Goal: Task Accomplishment & Management: Manage account settings

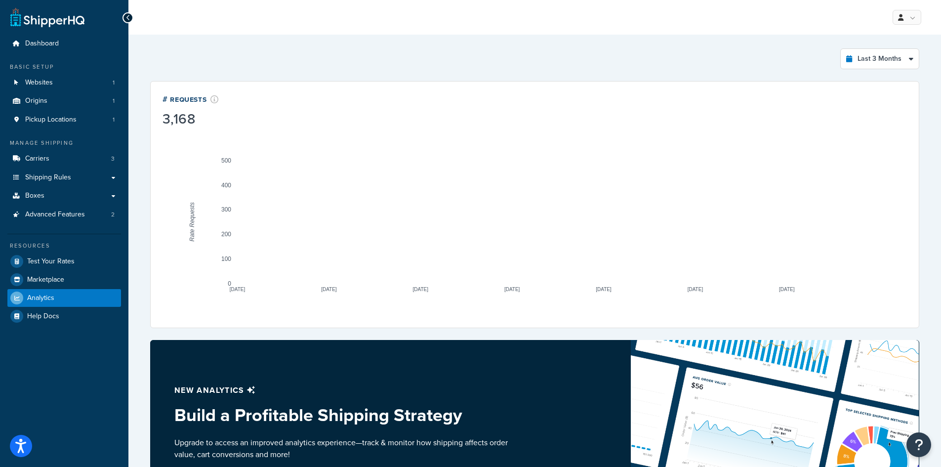
select select "last_3_months"
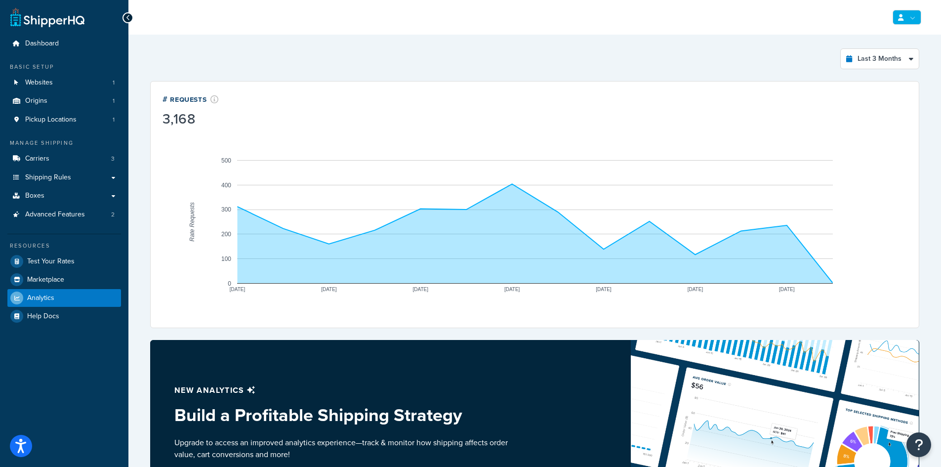
click at [911, 19] on link at bounding box center [907, 17] width 29 height 15
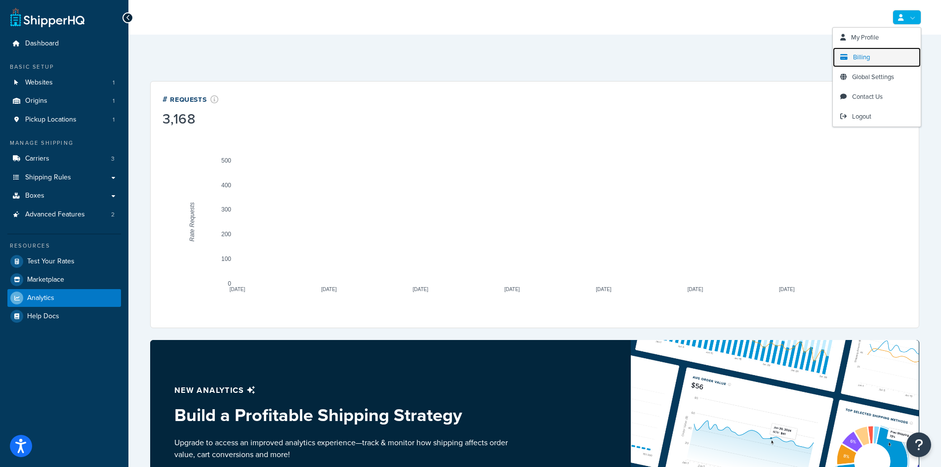
click at [871, 57] on link "Billing" at bounding box center [877, 57] width 88 height 20
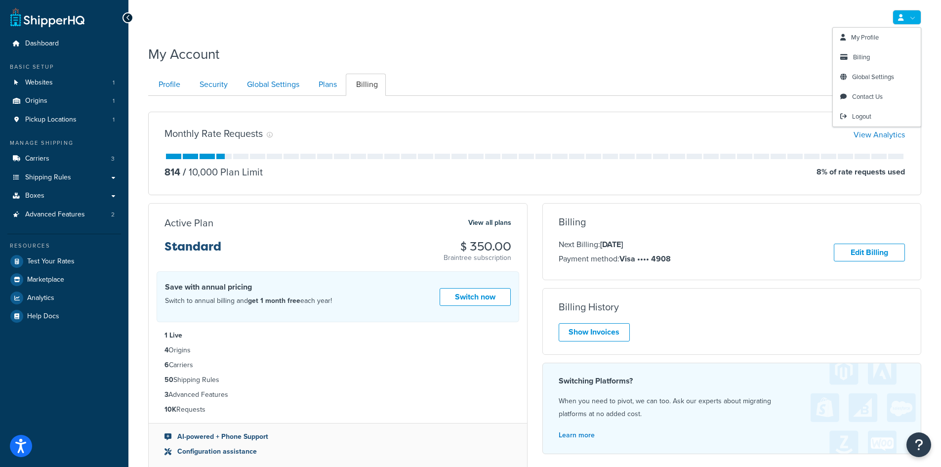
click at [905, 18] on link at bounding box center [907, 17] width 29 height 15
click at [857, 61] on span "Billing" at bounding box center [861, 56] width 17 height 9
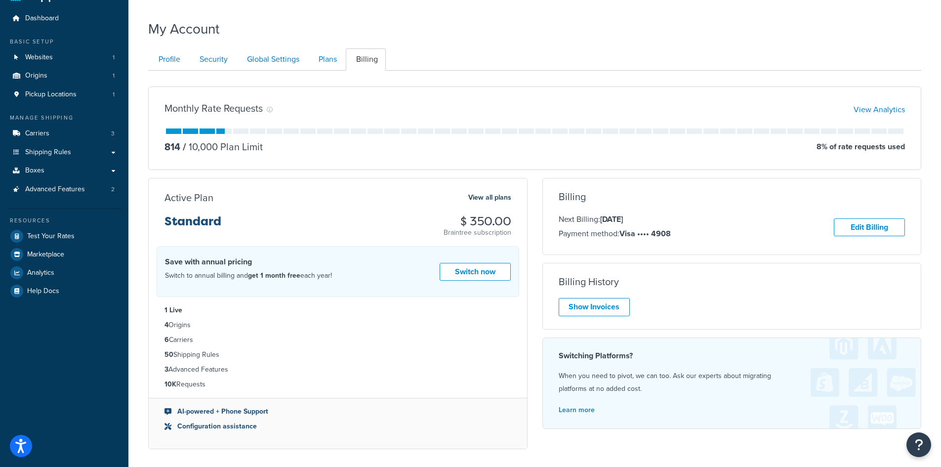
scroll to position [49, 0]
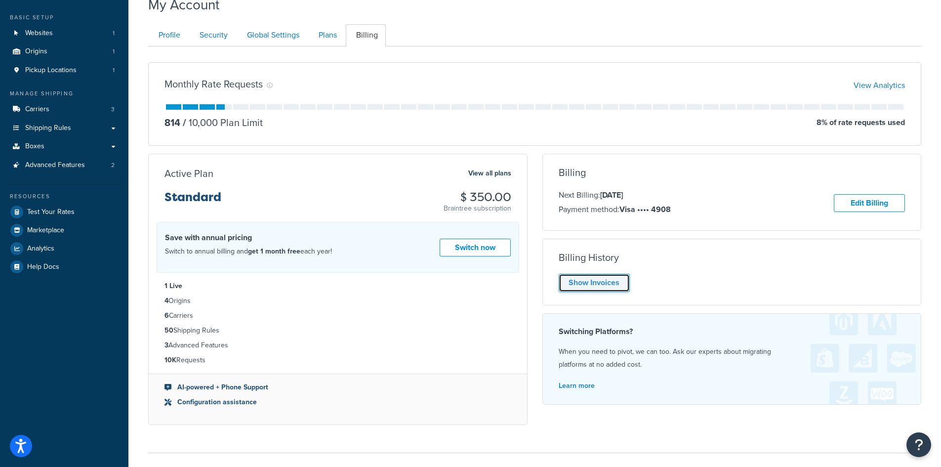
click at [593, 281] on link "Show Invoices" at bounding box center [594, 283] width 71 height 18
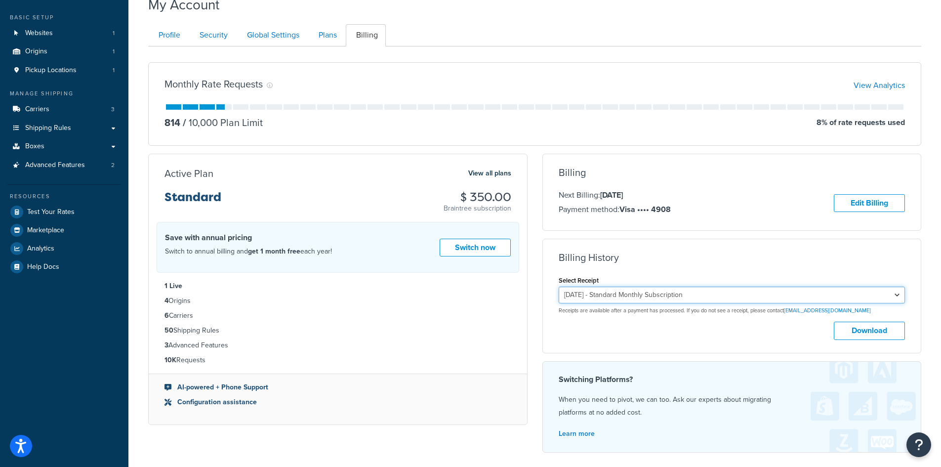
click at [808, 295] on select "July 29, 2025 - Standard Monthly Subscription June 29, 2025 - Standard Monthly …" at bounding box center [732, 294] width 347 height 17
click at [668, 43] on ul "Profile Security Global Settings Plans Billing" at bounding box center [534, 35] width 773 height 22
